Goal: Transaction & Acquisition: Purchase product/service

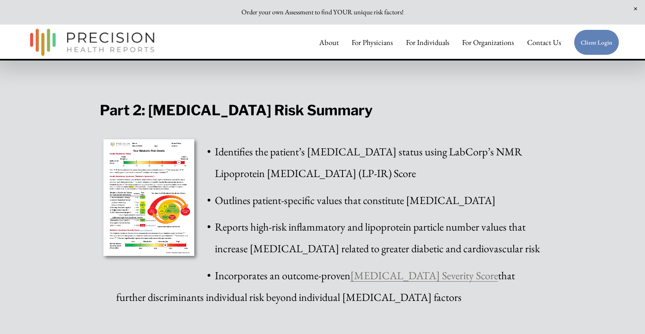
scroll to position [1371, 0]
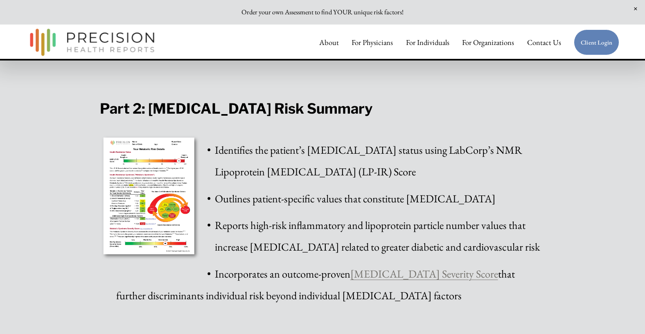
click at [419, 270] on link "[MEDICAL_DATA] Severity Score" at bounding box center [424, 274] width 148 height 14
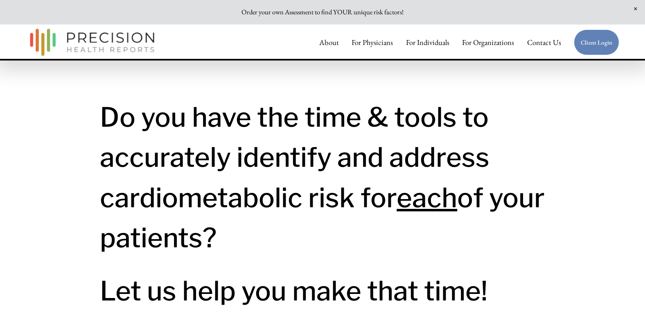
scroll to position [0, 0]
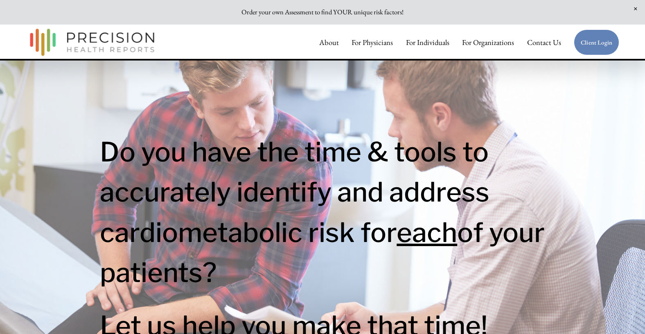
click at [417, 41] on link "For Individuals" at bounding box center [427, 42] width 43 height 17
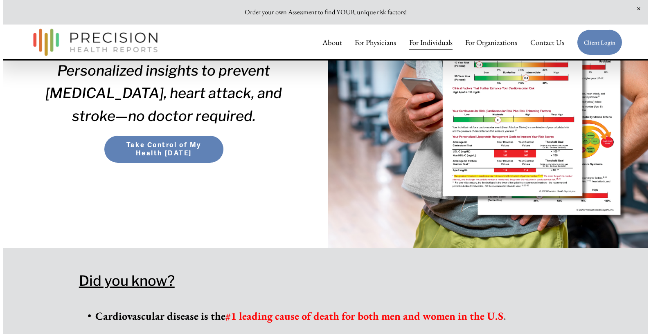
scroll to position [227, 0]
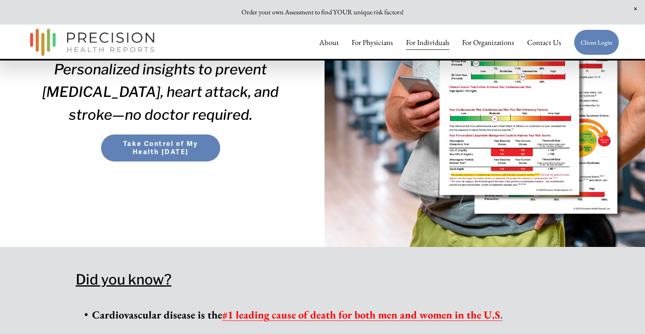
click at [155, 151] on span "Take Control of My Health Today" at bounding box center [161, 148] width 104 height 16
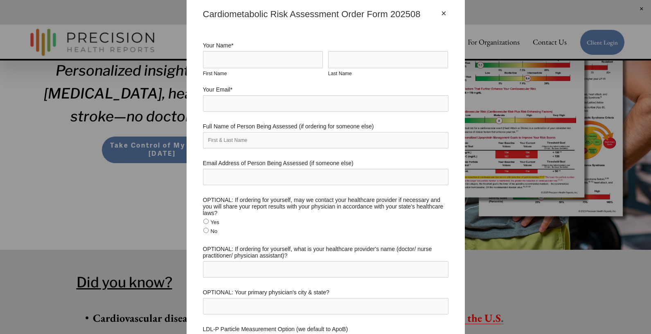
scroll to position [0, 0]
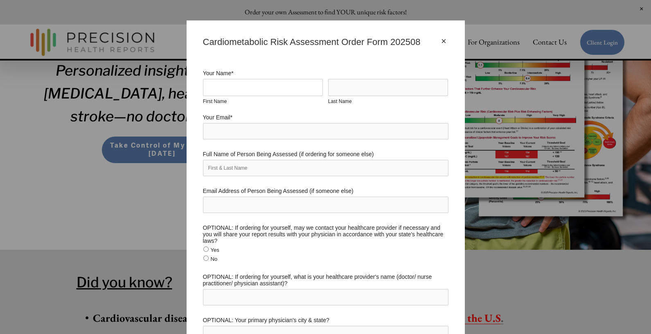
click at [241, 83] on input "First Name" at bounding box center [263, 87] width 120 height 17
type input "Sai"
click at [350, 89] on input "Last Name" at bounding box center [388, 87] width 120 height 17
type input "Y"
click at [225, 132] on input "Your Email *" at bounding box center [325, 131] width 245 height 16
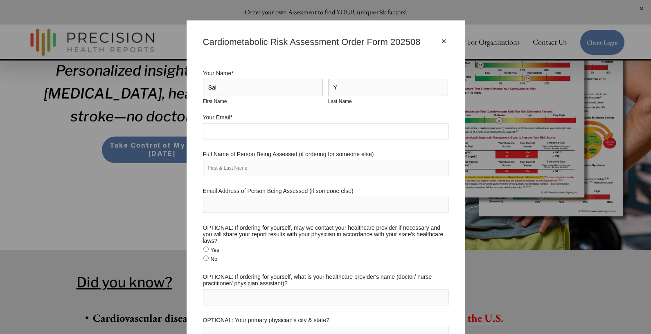
type input "sai.yeolekar@medcon-me.com"
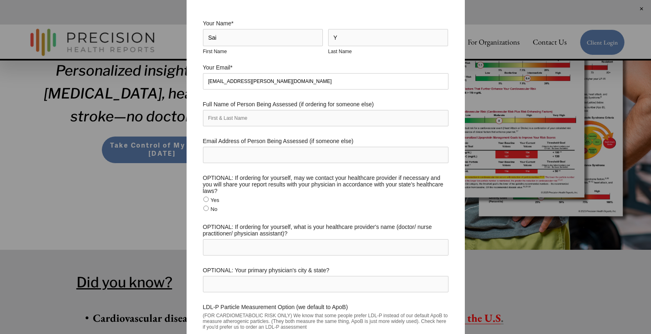
scroll to position [50, 0]
click at [224, 116] on input "Full Name of Person Being Assessed (if ordering for someone else)" at bounding box center [325, 118] width 245 height 16
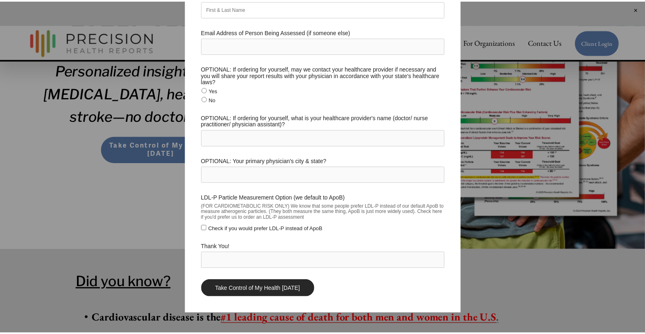
scroll to position [0, 0]
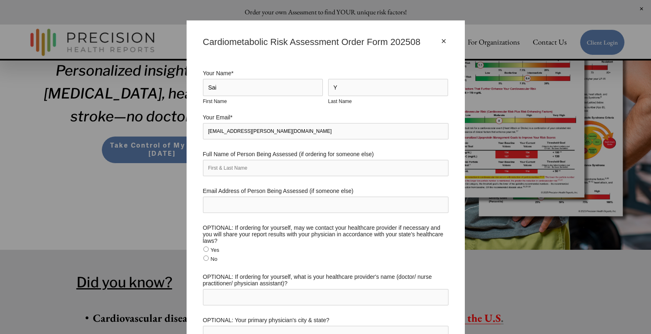
click at [440, 38] on div "×" at bounding box center [443, 41] width 9 height 9
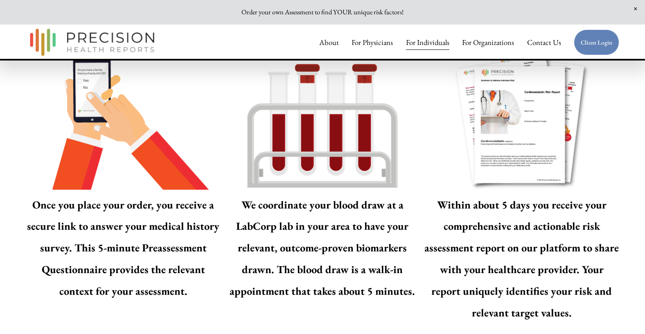
scroll to position [1155, 0]
